Goal: Task Accomplishment & Management: Use online tool/utility

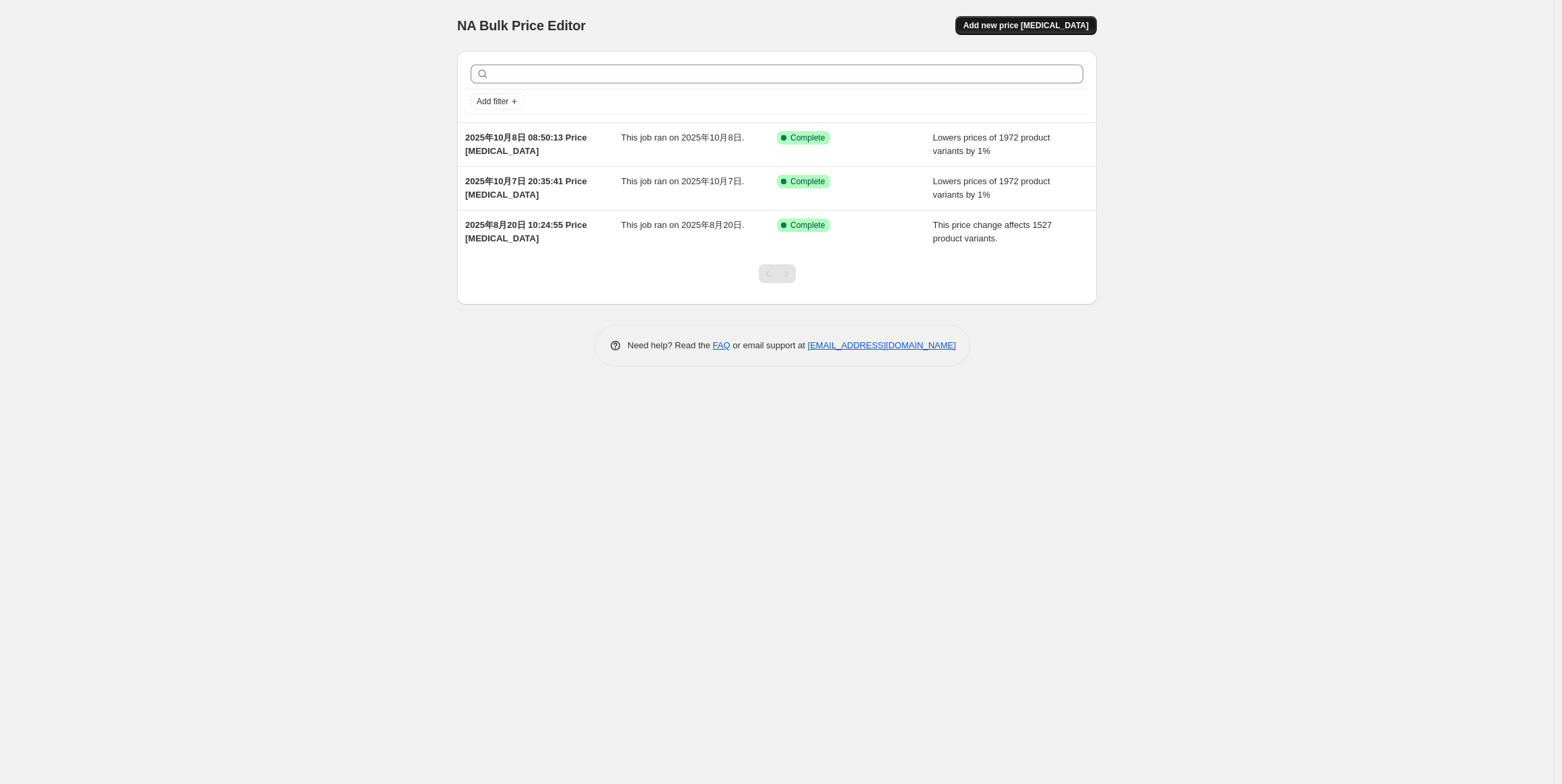
click at [1034, 28] on span "Add new price [MEDICAL_DATA]" at bounding box center [1026, 25] width 125 height 10
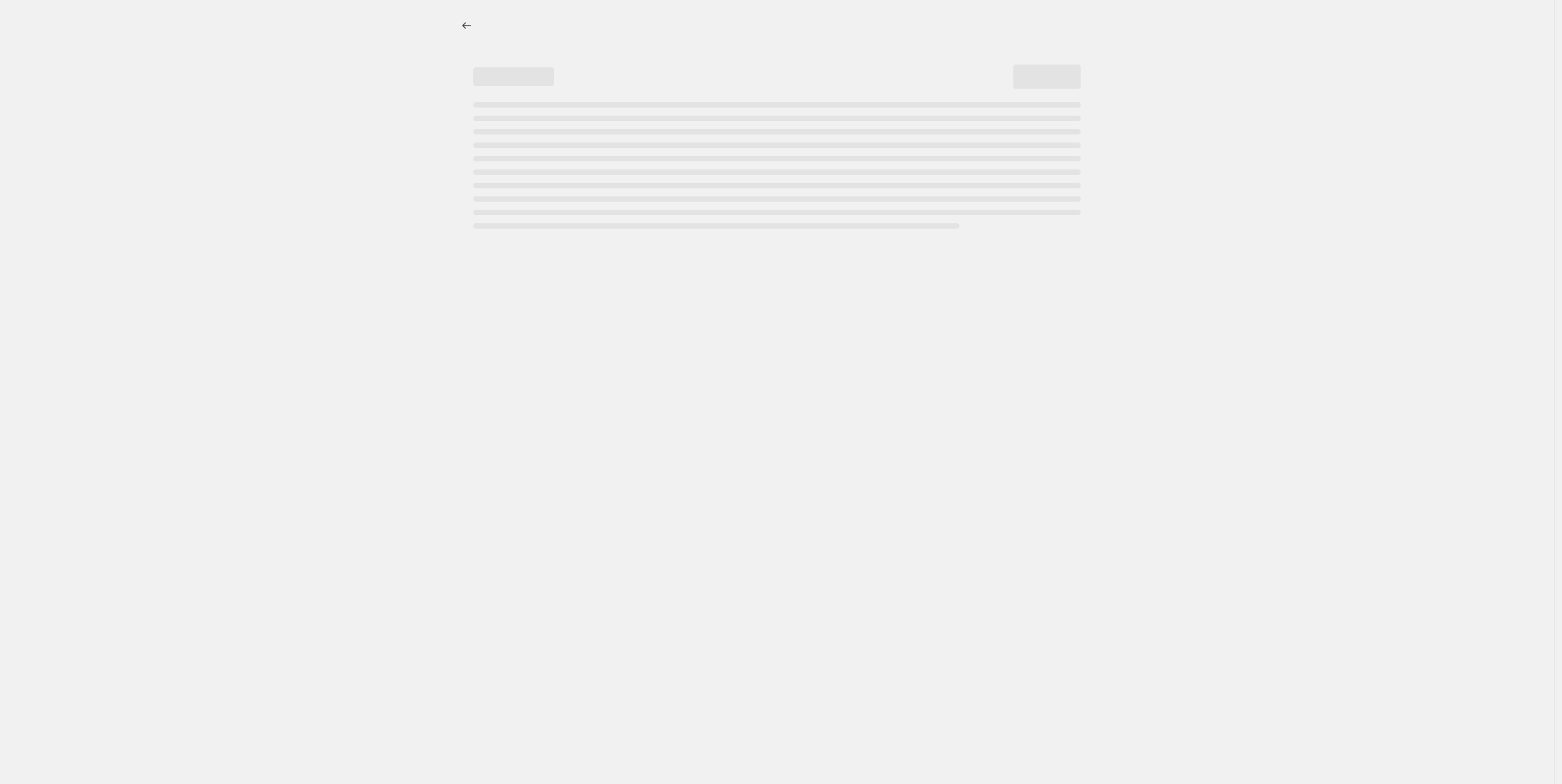
select select "percentage"
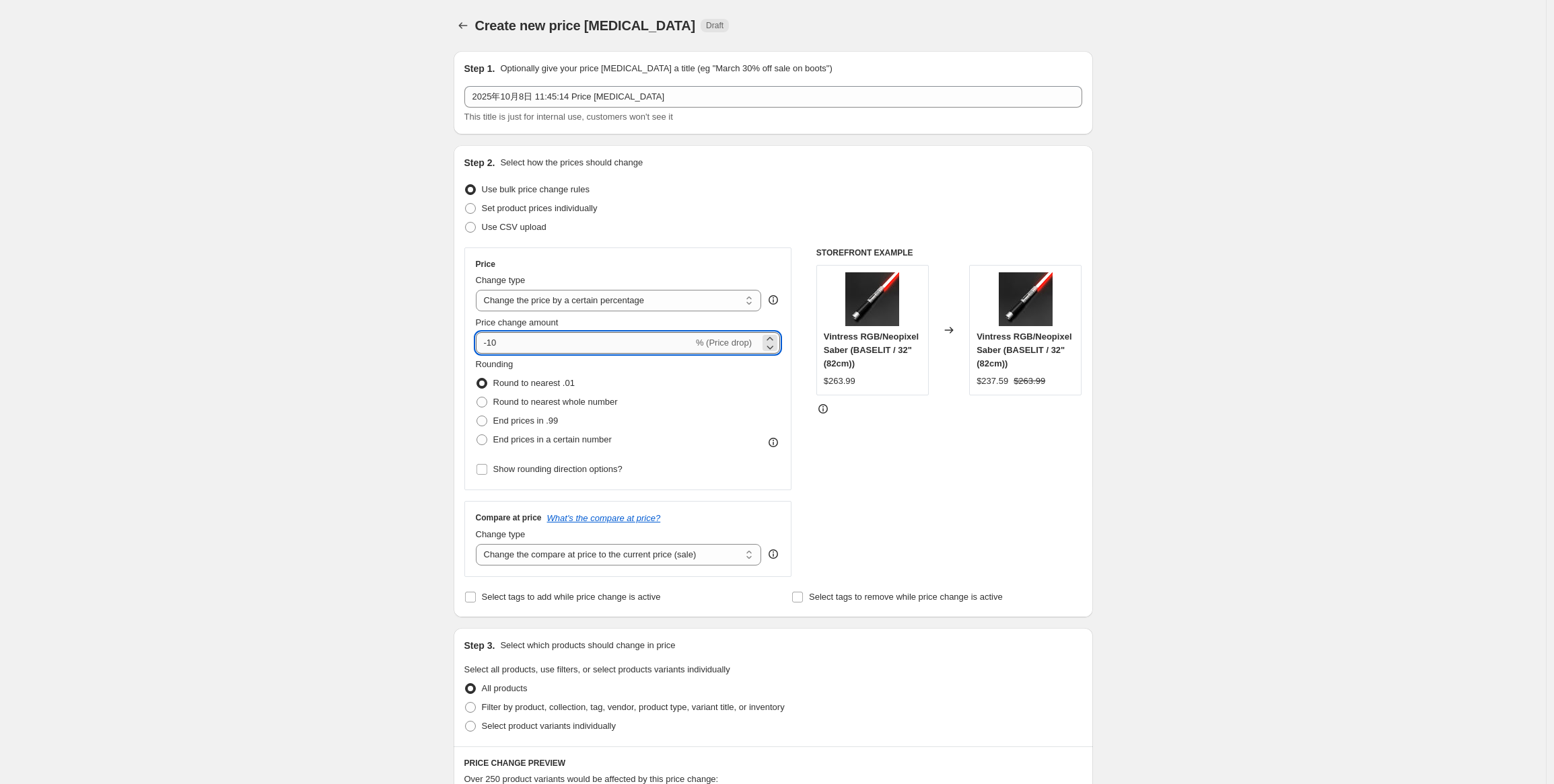
click at [521, 345] on input "-10" at bounding box center [584, 342] width 217 height 22
type input "-1"
click at [530, 551] on select "Change the compare at price to the current price (sale) Change the compare at p…" at bounding box center [618, 555] width 286 height 22
click at [479, 545] on select "Change the compare at price to the current price (sale) Change the compare at p…" at bounding box center [618, 555] width 286 height 22
click at [547, 557] on select "Change the compare at price to the current price (sale) Change the compare at p…" at bounding box center [618, 555] width 286 height 22
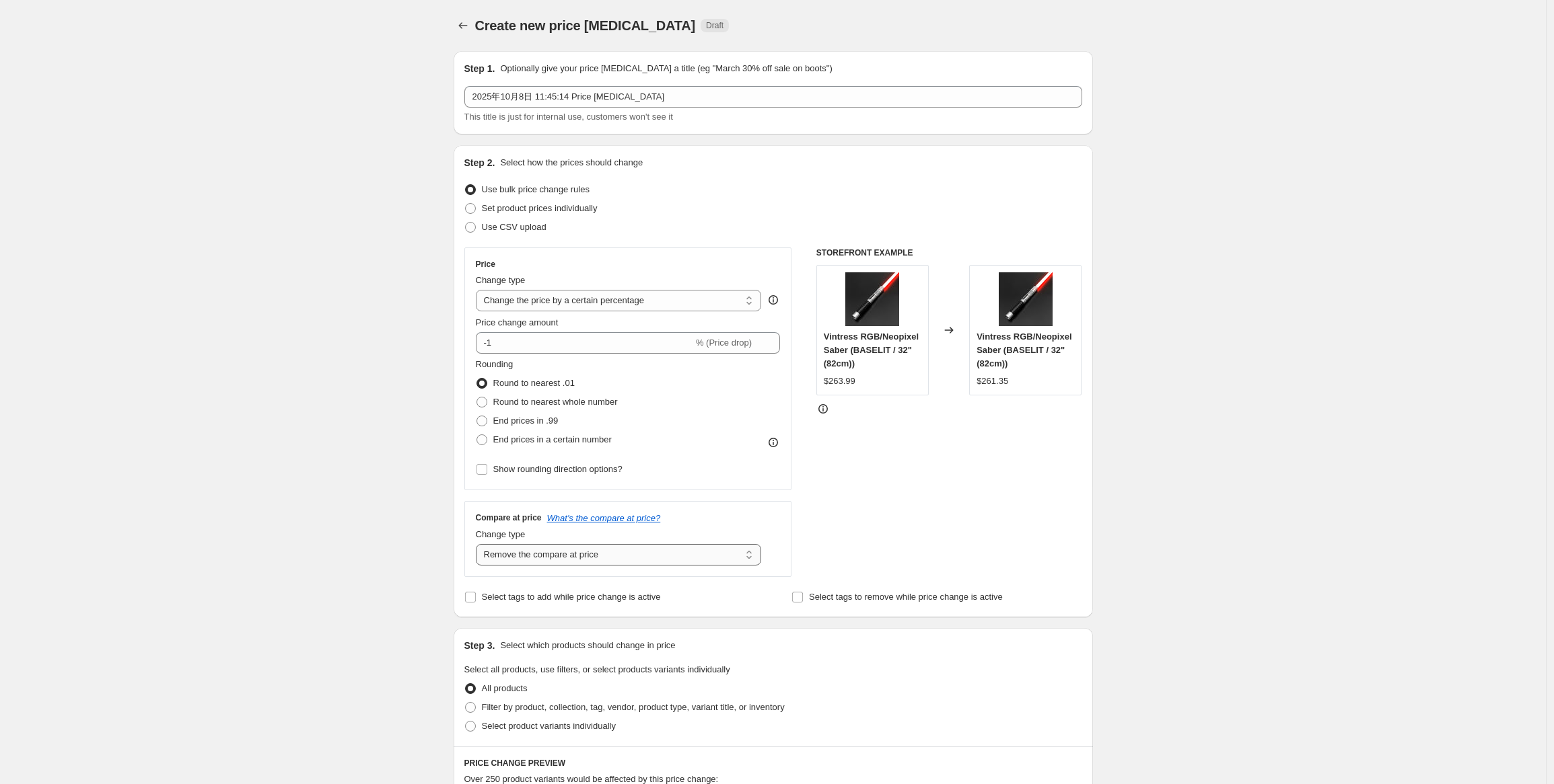
select select "no_change"
click at [479, 545] on select "Change the compare at price to the current price (sale) Change the compare at p…" at bounding box center [618, 555] width 286 height 22
click at [393, 593] on div "Create new price [MEDICAL_DATA]. This page is ready Create new price [MEDICAL_D…" at bounding box center [773, 679] width 1546 height 1357
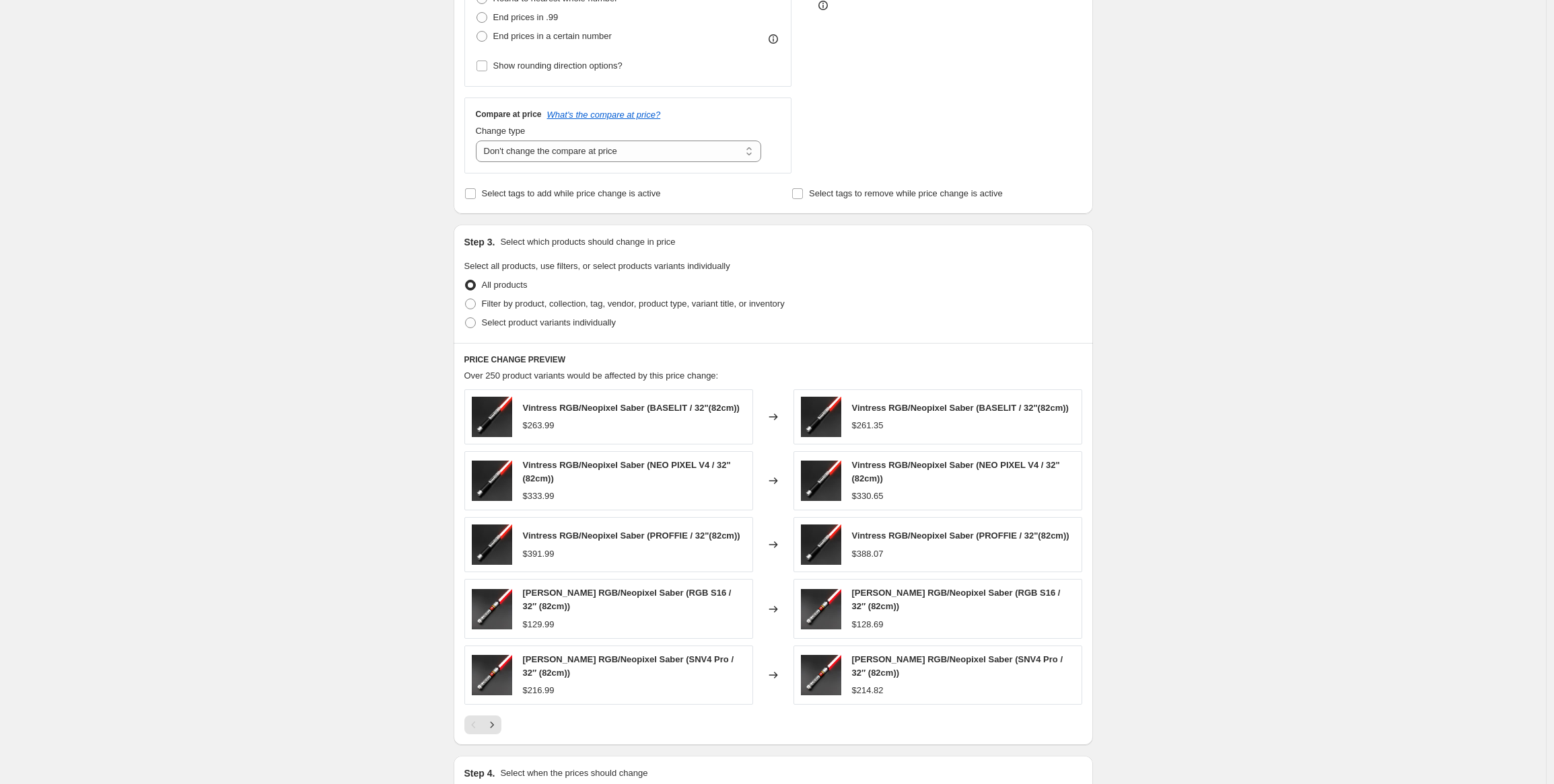
scroll to position [135, 0]
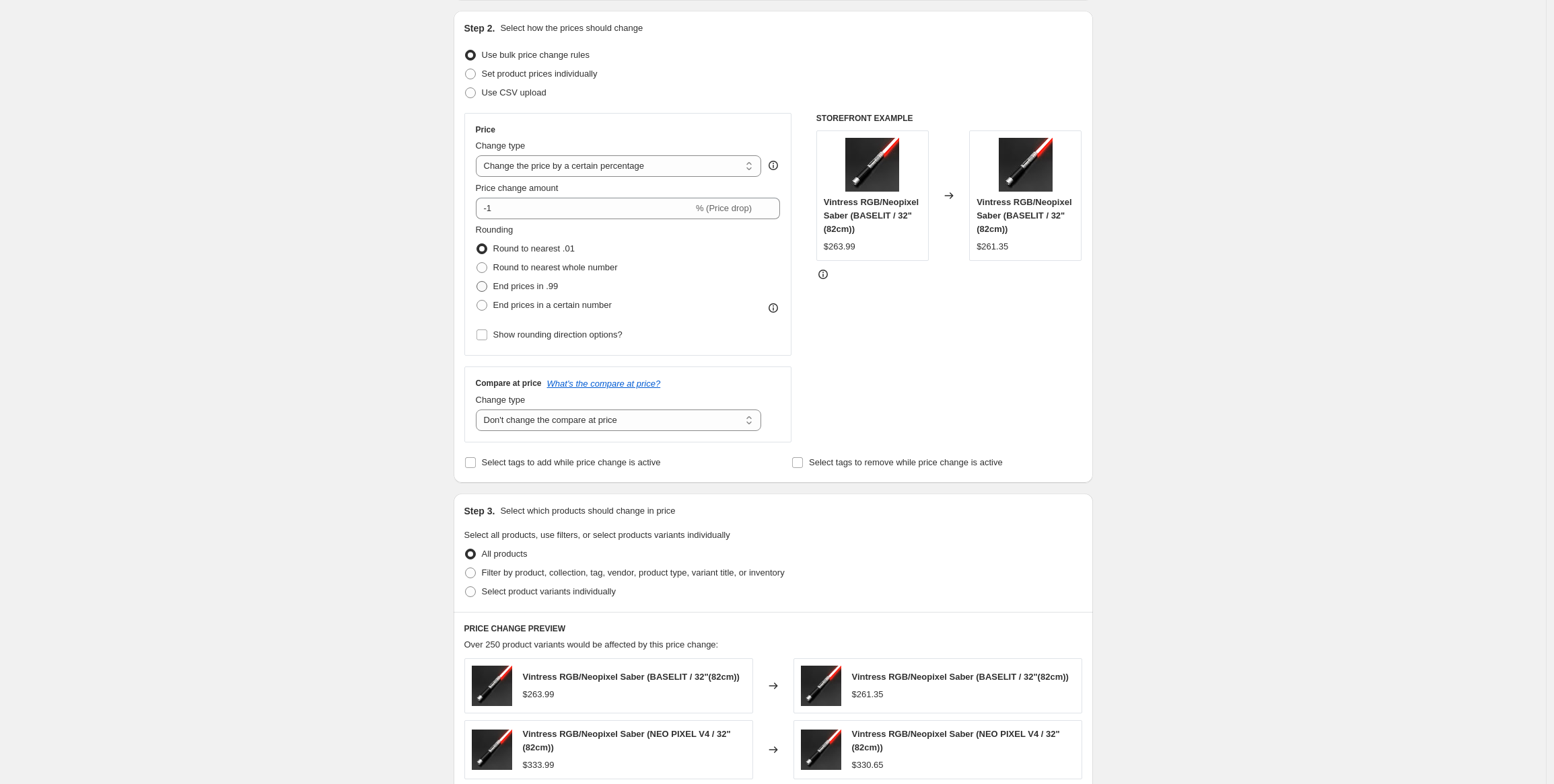
click at [521, 290] on span "End prices in .99" at bounding box center [525, 286] width 65 height 10
click at [477, 282] on input "End prices in .99" at bounding box center [476, 281] width 1 height 1
radio input "true"
click at [370, 336] on div "Create new price [MEDICAL_DATA]. This page is ready Create new price [MEDICAL_D…" at bounding box center [773, 544] width 1546 height 1357
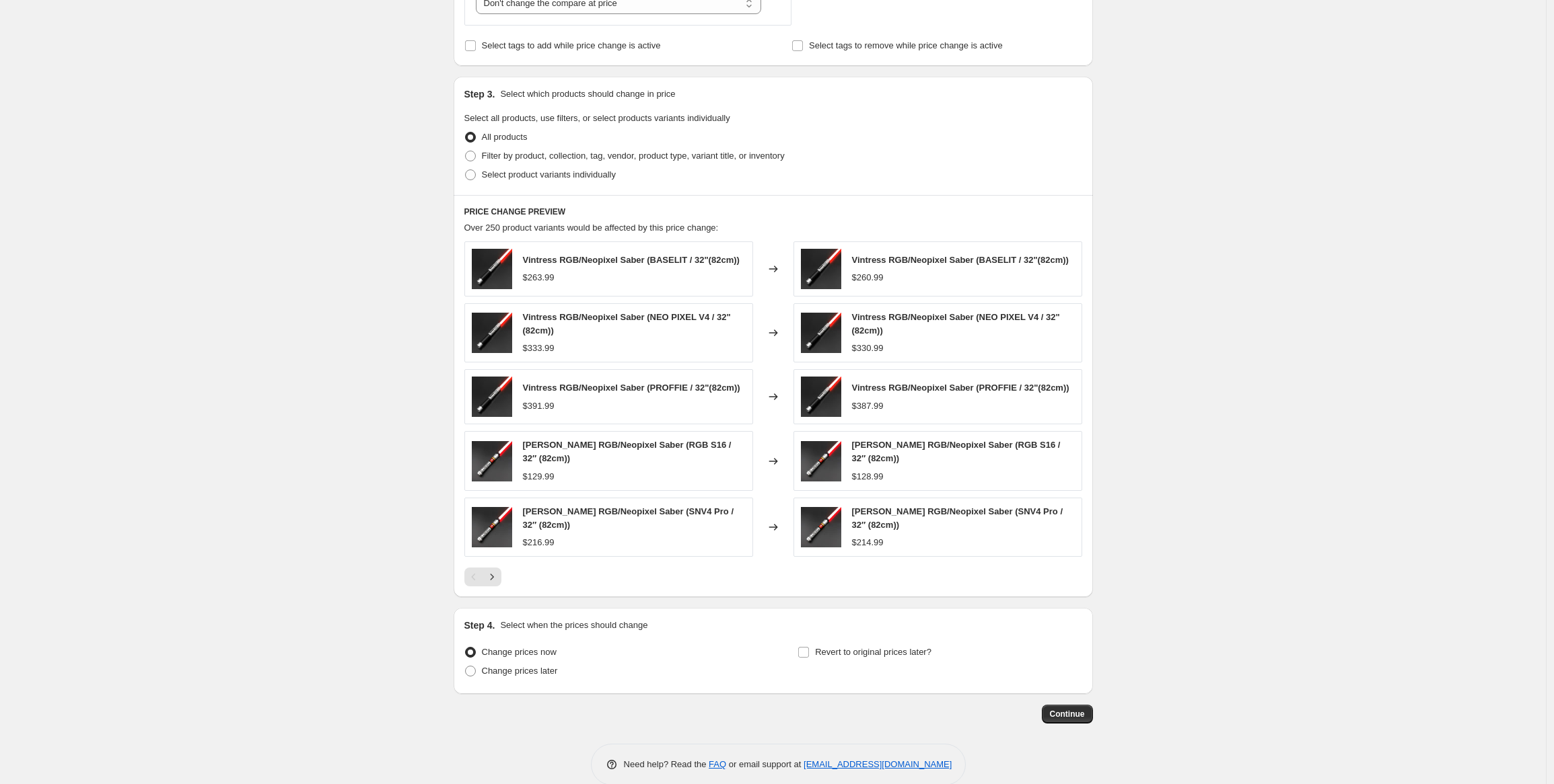
scroll to position [570, 0]
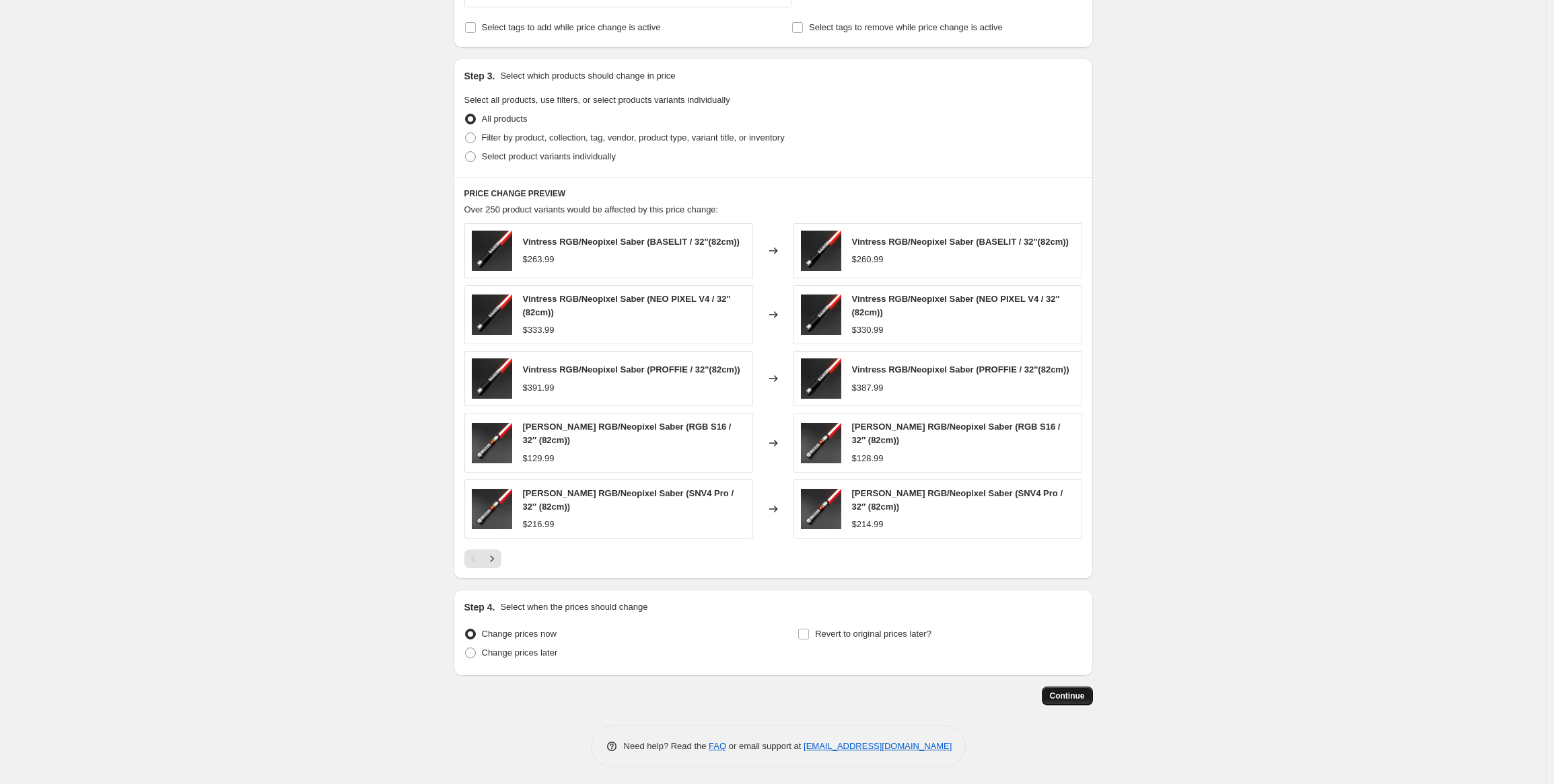
click at [1084, 693] on span "Continue" at bounding box center [1067, 696] width 35 height 10
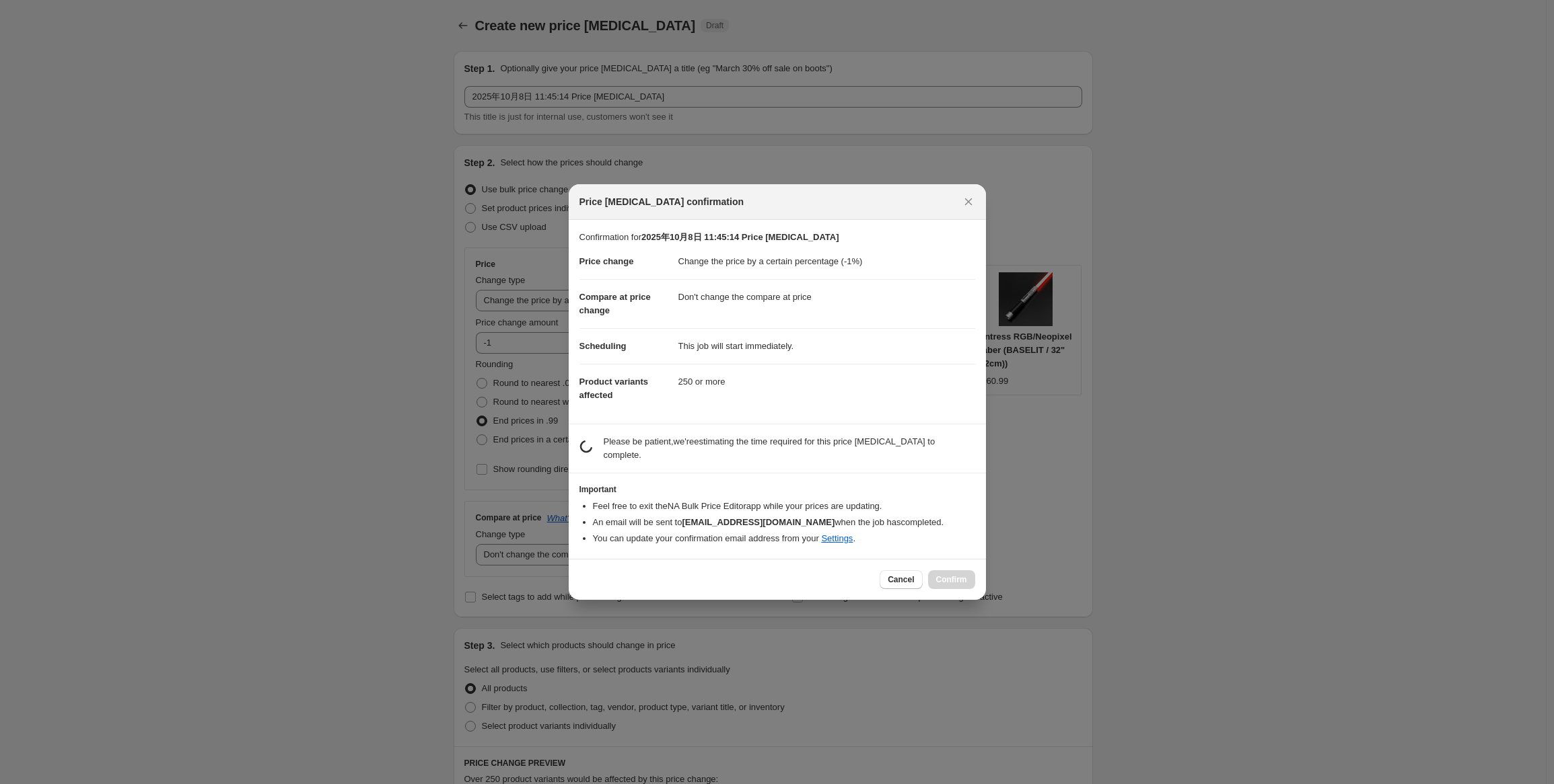
scroll to position [0, 0]
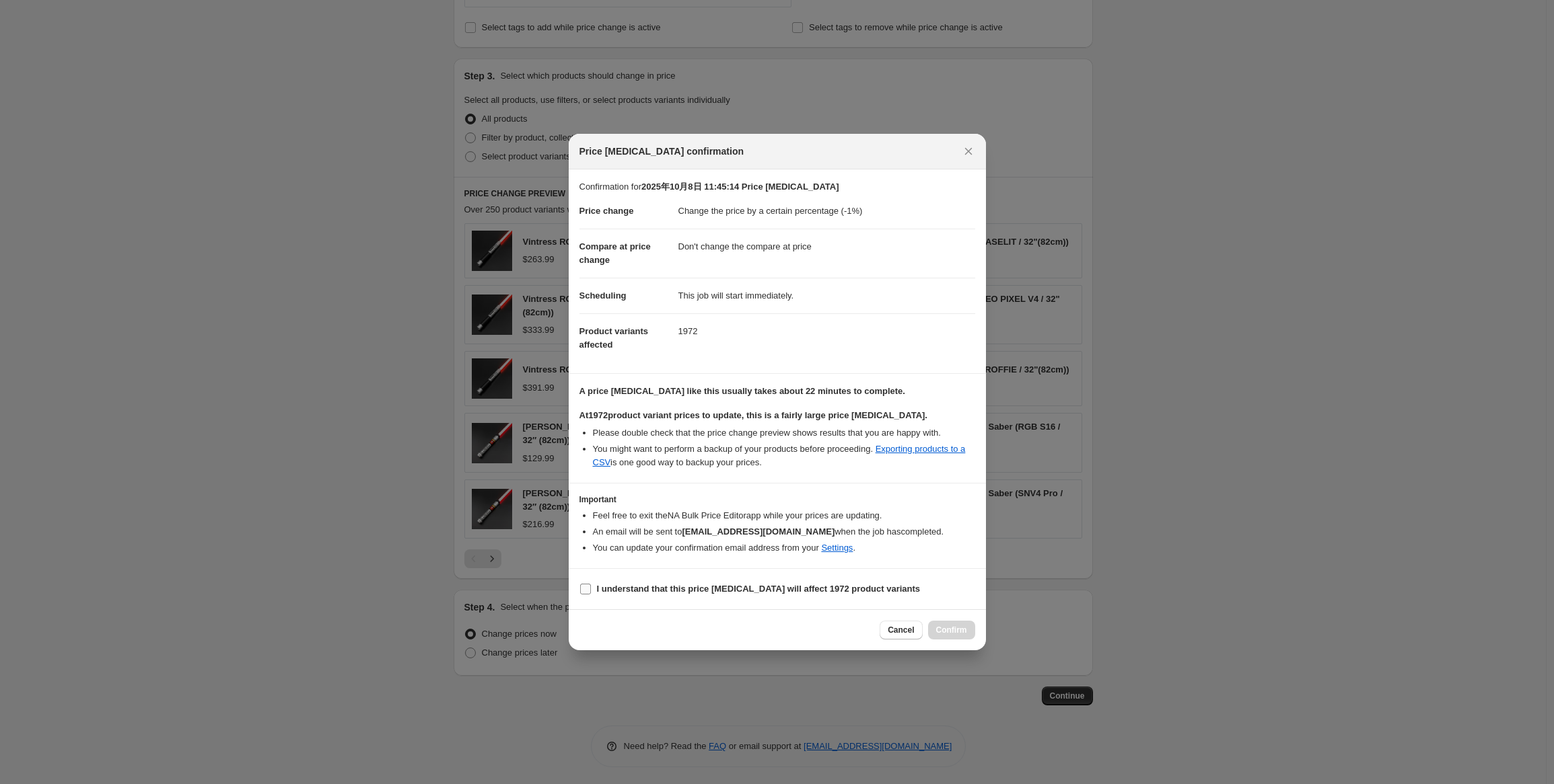
click at [706, 596] on span "I understand that this price [MEDICAL_DATA] will affect 1972 product variants" at bounding box center [758, 590] width 323 height 14
click at [591, 595] on input "I understand that this price [MEDICAL_DATA] will affect 1972 product variants" at bounding box center [585, 590] width 10 height 10
checkbox input "true"
click at [954, 633] on span "Confirm" at bounding box center [952, 630] width 31 height 10
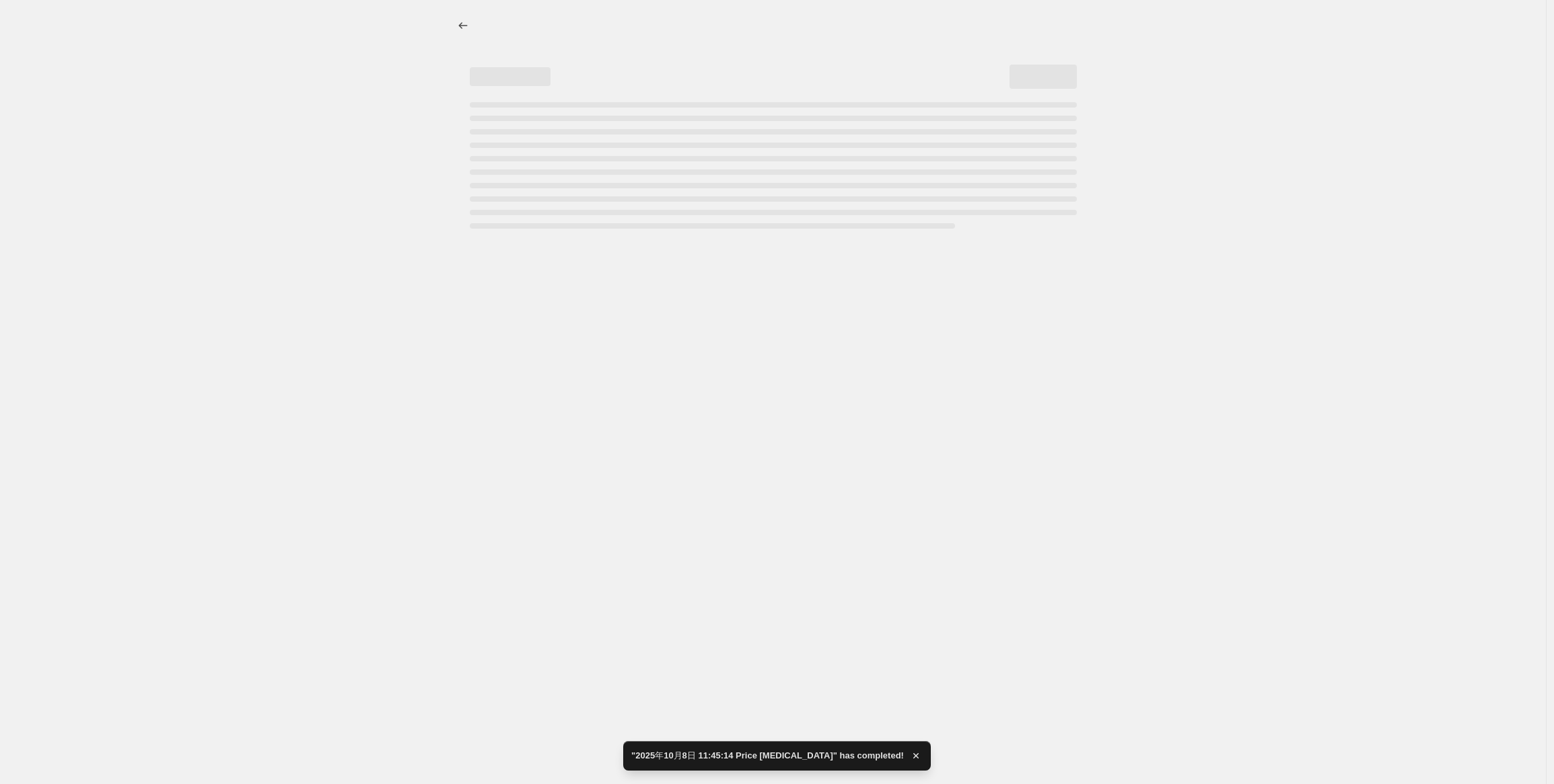
select select "percentage"
select select "no_change"
